Goal: Find specific page/section

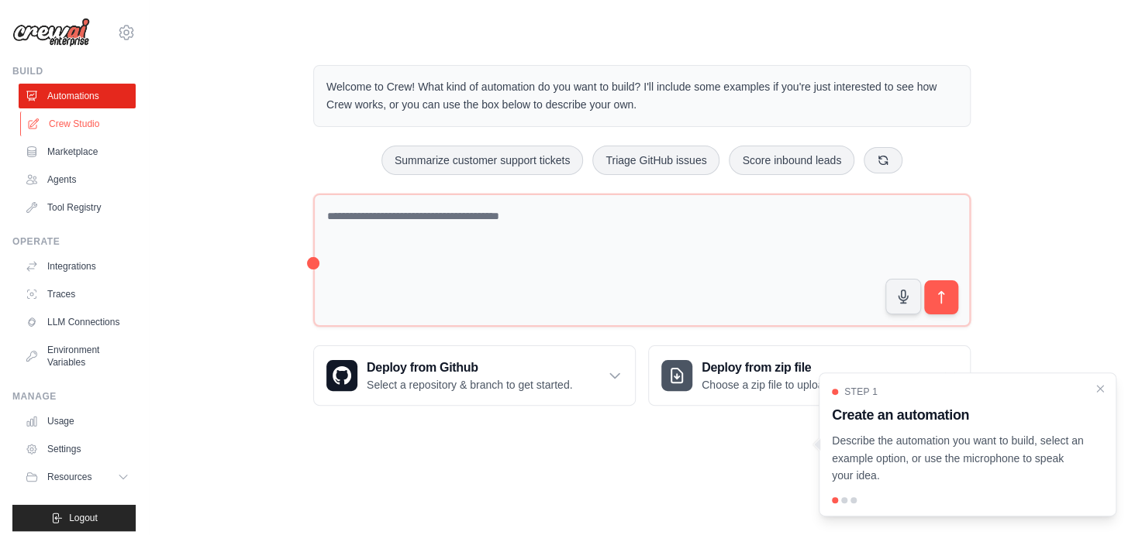
click at [81, 119] on link "Crew Studio" at bounding box center [78, 124] width 117 height 25
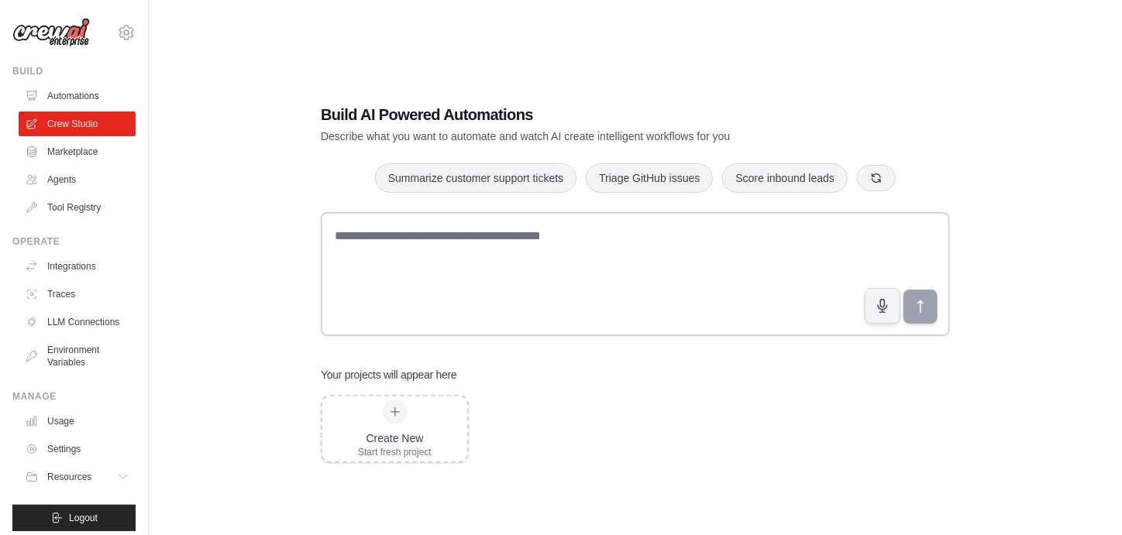
click at [81, 81] on div "Build Automations Crew Studio Marketplace Agents" at bounding box center [73, 142] width 123 height 155
click at [77, 92] on link "Automations" at bounding box center [78, 96] width 117 height 25
